Goal: Transaction & Acquisition: Purchase product/service

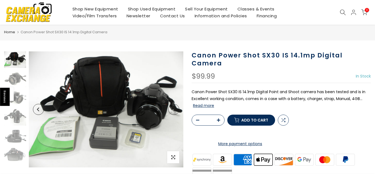
scroll to position [15, 0]
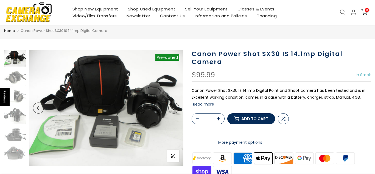
click at [217, 118] on icon "button" at bounding box center [218, 118] width 3 height 3
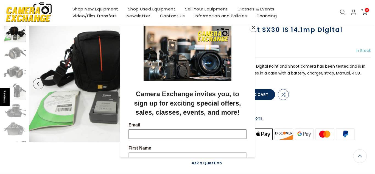
scroll to position [39, 0]
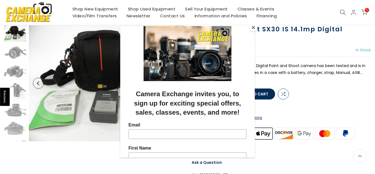
click at [254, 27] on button "Close" at bounding box center [253, 27] width 8 height 8
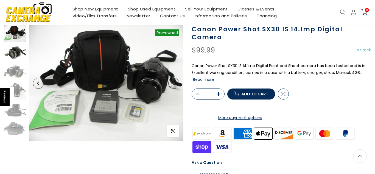
scroll to position [39, 0]
click at [16, 54] on img at bounding box center [15, 52] width 22 height 16
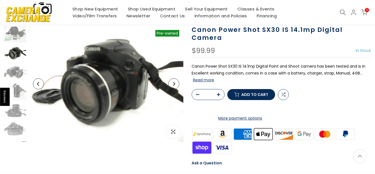
scroll to position [39, 0]
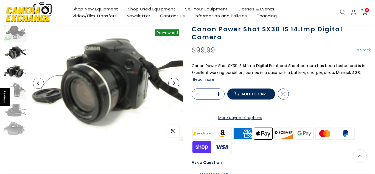
click at [19, 72] on img at bounding box center [15, 72] width 22 height 16
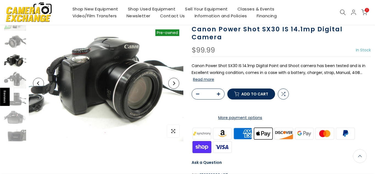
click at [200, 80] on button "Read more" at bounding box center [203, 79] width 21 height 5
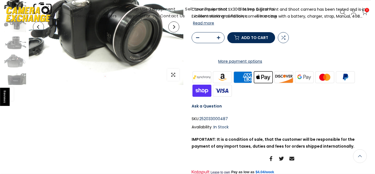
scroll to position [0, 0]
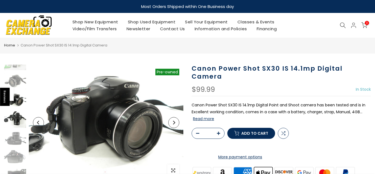
click at [22, 123] on img at bounding box center [15, 119] width 22 height 16
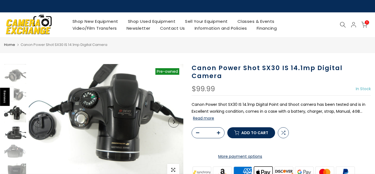
click at [20, 134] on img at bounding box center [15, 133] width 22 height 16
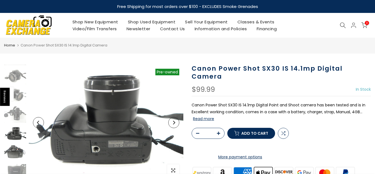
click at [18, 149] on img at bounding box center [15, 153] width 22 height 16
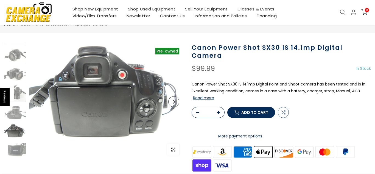
scroll to position [22, 0]
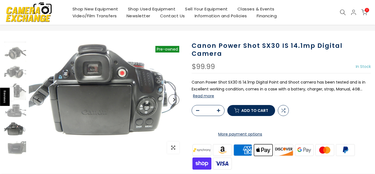
click at [18, 149] on img at bounding box center [15, 149] width 22 height 16
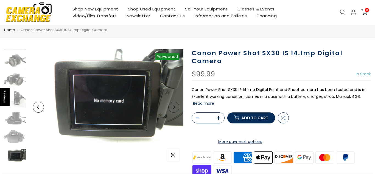
scroll to position [14, 0]
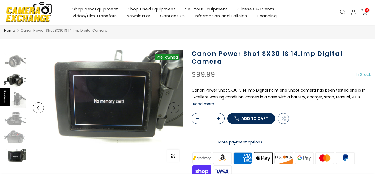
click at [11, 83] on img at bounding box center [15, 80] width 22 height 16
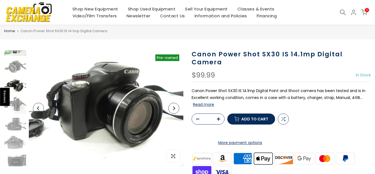
scroll to position [15, 0]
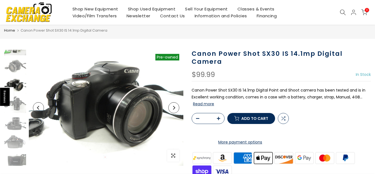
click at [12, 51] on img at bounding box center [15, 47] width 22 height 16
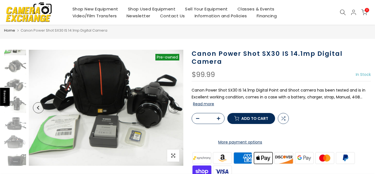
scroll to position [0, 0]
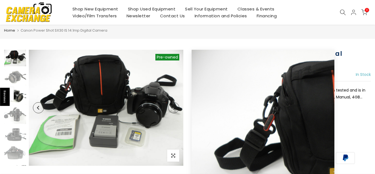
click at [16, 94] on img at bounding box center [15, 96] width 22 height 16
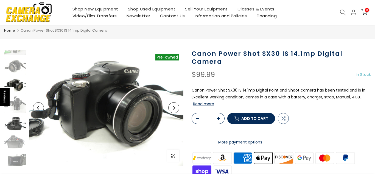
scroll to position [14, 0]
click at [13, 119] on img at bounding box center [15, 124] width 22 height 16
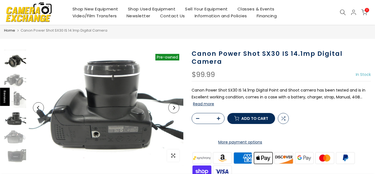
click at [10, 62] on img at bounding box center [15, 61] width 22 height 16
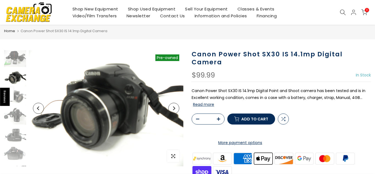
scroll to position [15, 0]
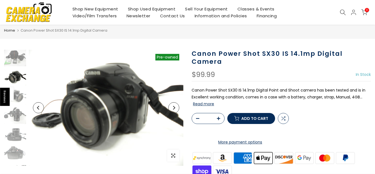
click at [15, 77] on img at bounding box center [15, 77] width 22 height 16
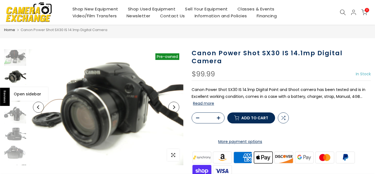
scroll to position [14, 0]
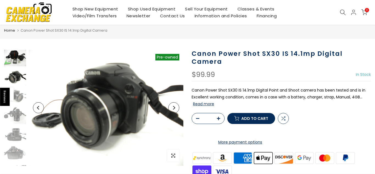
click at [21, 55] on img at bounding box center [15, 58] width 22 height 16
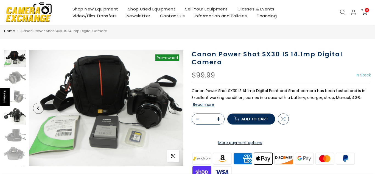
scroll to position [15, 0]
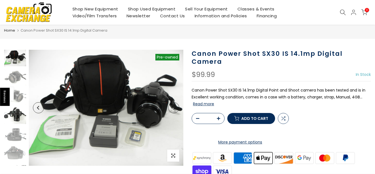
click at [12, 112] on img at bounding box center [15, 115] width 22 height 16
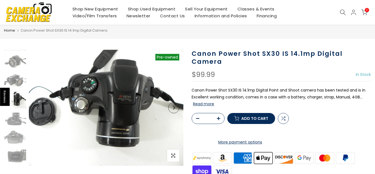
scroll to position [16, 0]
click at [14, 127] on img at bounding box center [15, 119] width 22 height 16
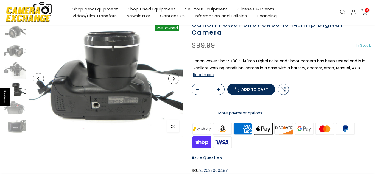
scroll to position [44, 0]
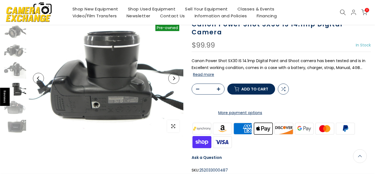
click at [14, 127] on img at bounding box center [15, 128] width 22 height 16
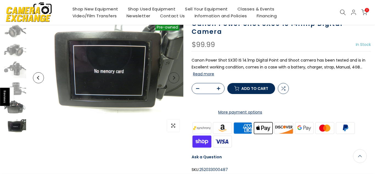
scroll to position [44, 0]
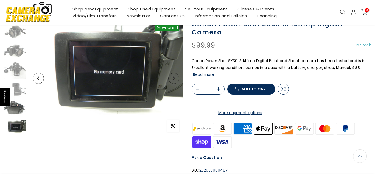
click at [16, 104] on img at bounding box center [15, 109] width 22 height 16
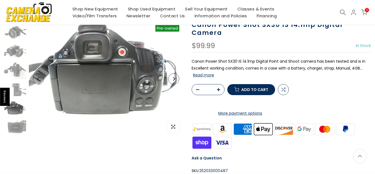
scroll to position [44, 0]
